Goal: Transaction & Acquisition: Download file/media

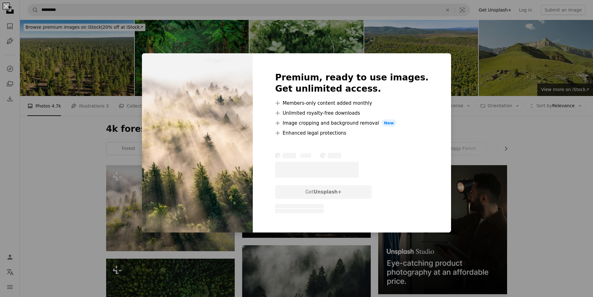
scroll to position [125, 0]
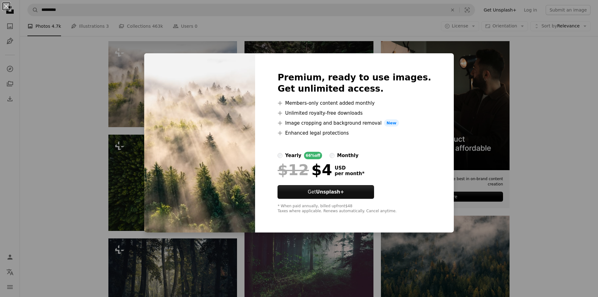
click at [540, 72] on div "An X shape Premium, ready to use images. Get unlimited access. A plus sign Memb…" at bounding box center [299, 148] width 598 height 297
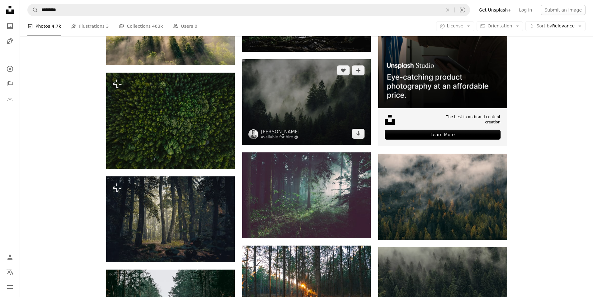
scroll to position [187, 0]
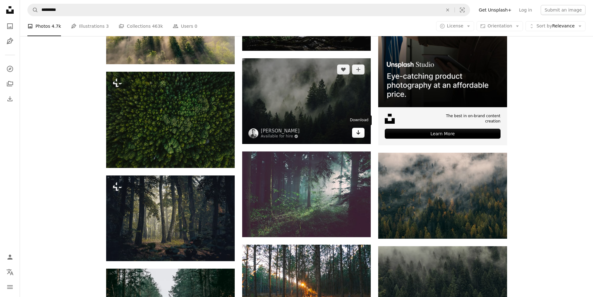
click at [361, 137] on link "Arrow pointing down" at bounding box center [358, 133] width 12 height 10
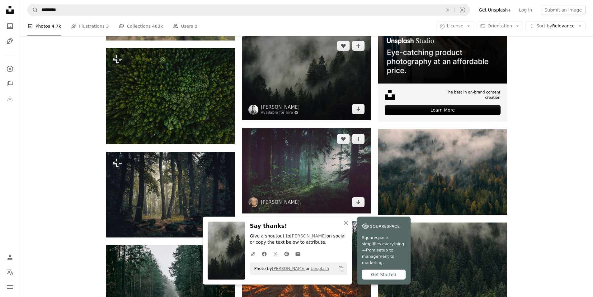
scroll to position [249, 0]
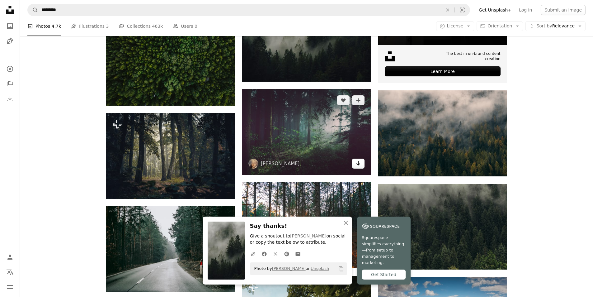
click at [357, 164] on icon "Download" at bounding box center [359, 163] width 4 height 4
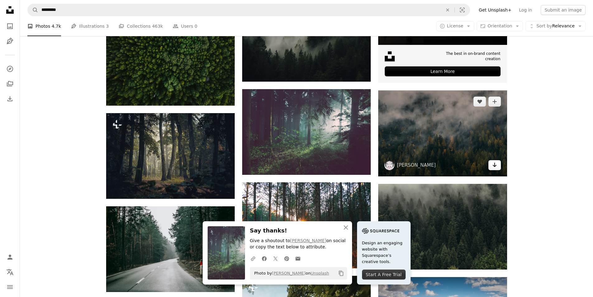
click at [496, 168] on icon "Arrow pointing down" at bounding box center [494, 164] width 5 height 7
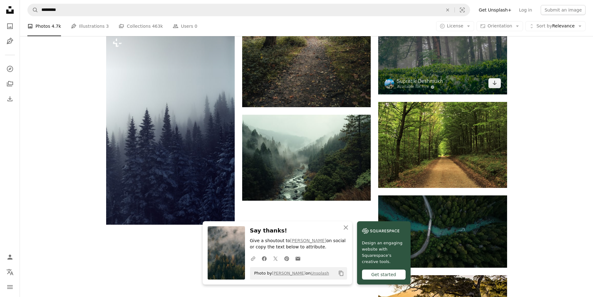
scroll to position [623, 0]
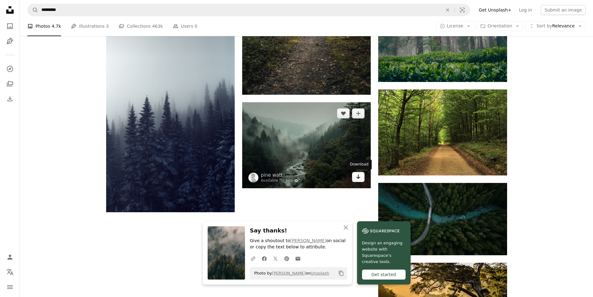
click at [358, 179] on icon "Arrow pointing down" at bounding box center [358, 176] width 5 height 7
